Goal: Entertainment & Leisure: Consume media (video, audio)

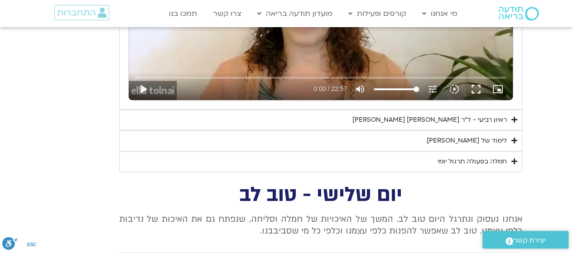
scroll to position [1924, 0]
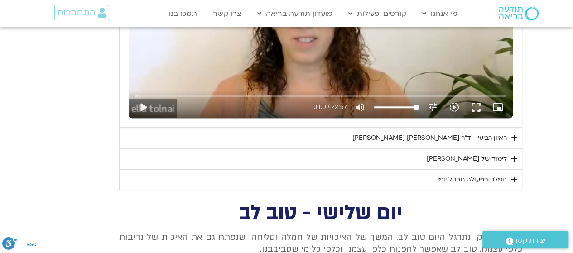
click at [486, 134] on div "ראיון רביעי - ד"ר אסף סטי אל-בר ודניאלה ספקטור" at bounding box center [429, 138] width 154 height 11
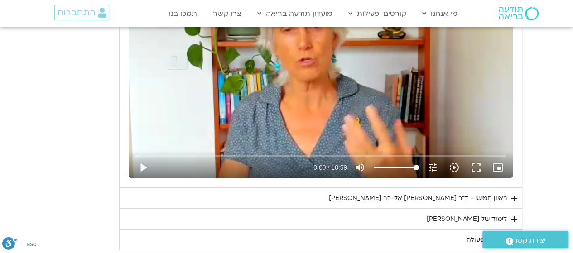
scroll to position [1523, 0]
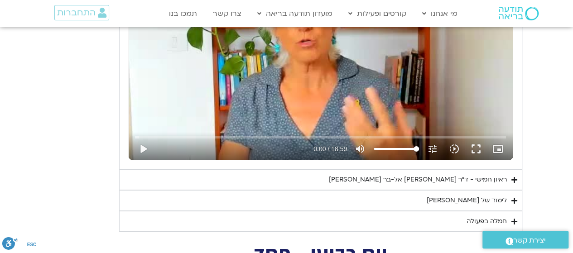
click at [453, 176] on div "ראיון חמישי - ד"ר אסף סטי אל-בר ודנה ברגר" at bounding box center [418, 179] width 178 height 11
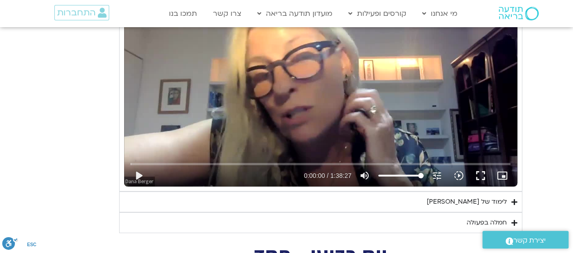
scroll to position [1726, 0]
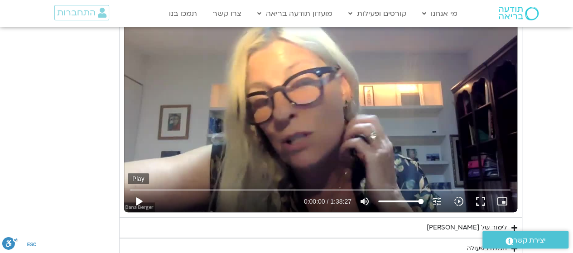
click at [136, 197] on button "play_arrow" at bounding box center [139, 202] width 22 height 22
type input "0.271408"
type input "16.820661"
